Goal: Check status: Check status

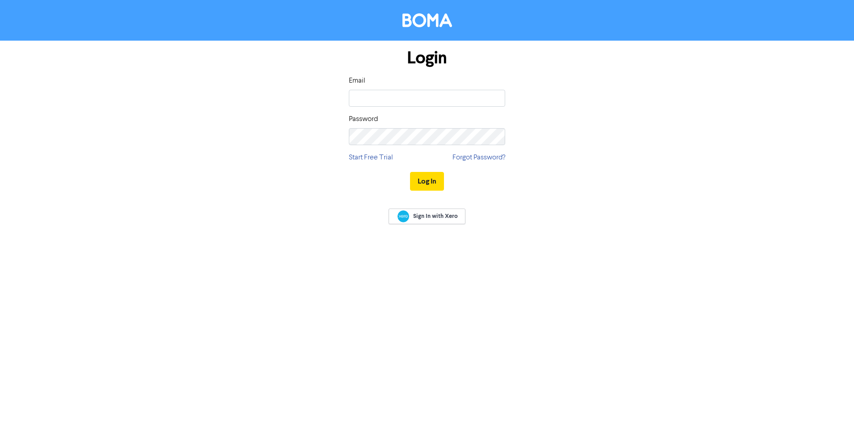
click at [444, 97] on input "email" at bounding box center [427, 98] width 156 height 17
type input "[PERSON_NAME][EMAIL_ADDRESS][DOMAIN_NAME]"
click at [429, 180] on button "Log In" at bounding box center [427, 181] width 34 height 19
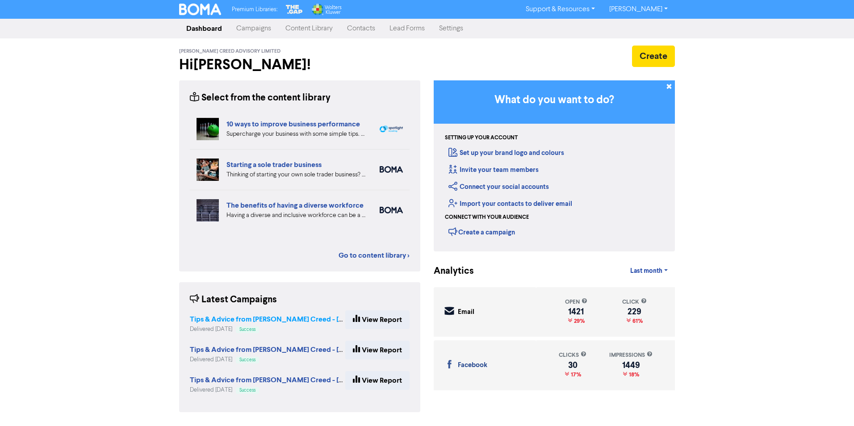
click at [271, 317] on strong "Tips & Advice from [PERSON_NAME] Creed - [DATE]" at bounding box center [275, 319] width 170 height 9
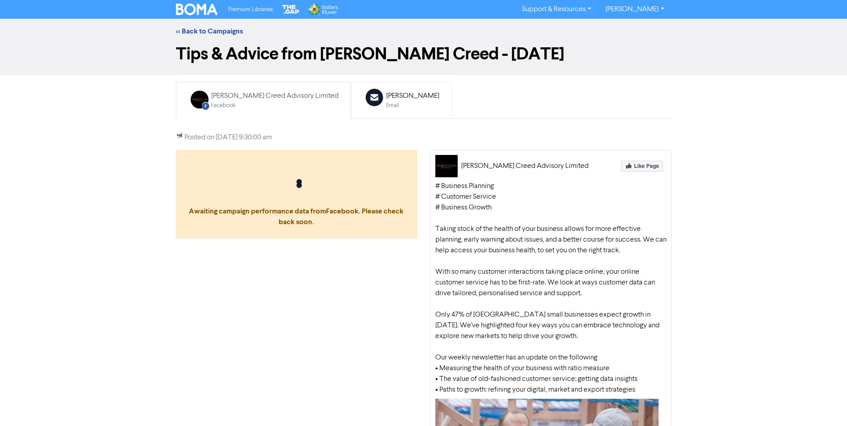
click at [386, 98] on div "[PERSON_NAME]" at bounding box center [412, 96] width 53 height 11
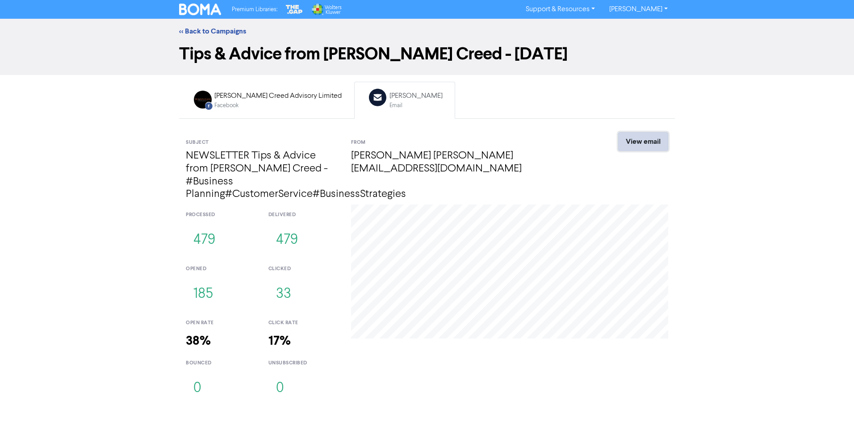
click at [637, 139] on link "View email" at bounding box center [643, 141] width 50 height 19
